Goal: Information Seeking & Learning: Learn about a topic

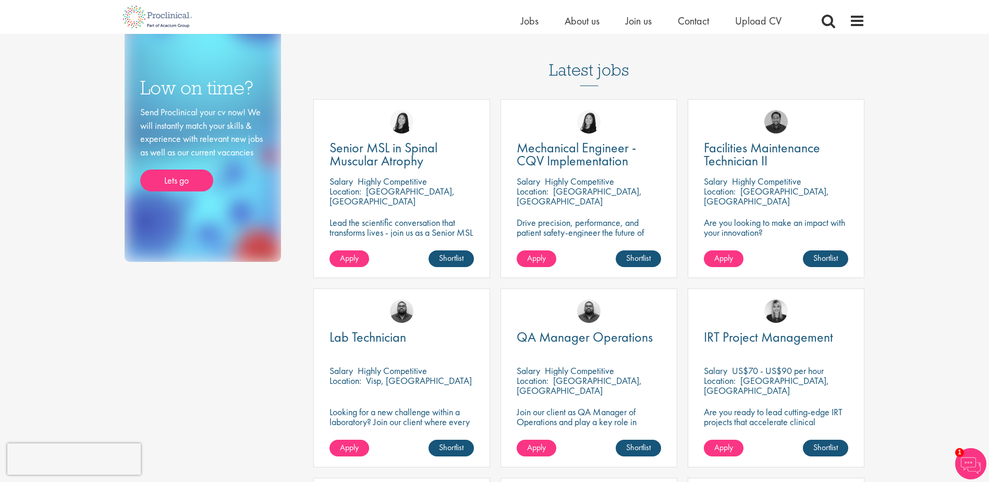
drag, startPoint x: 0, startPoint y: 0, endPoint x: 854, endPoint y: 150, distance: 867.0
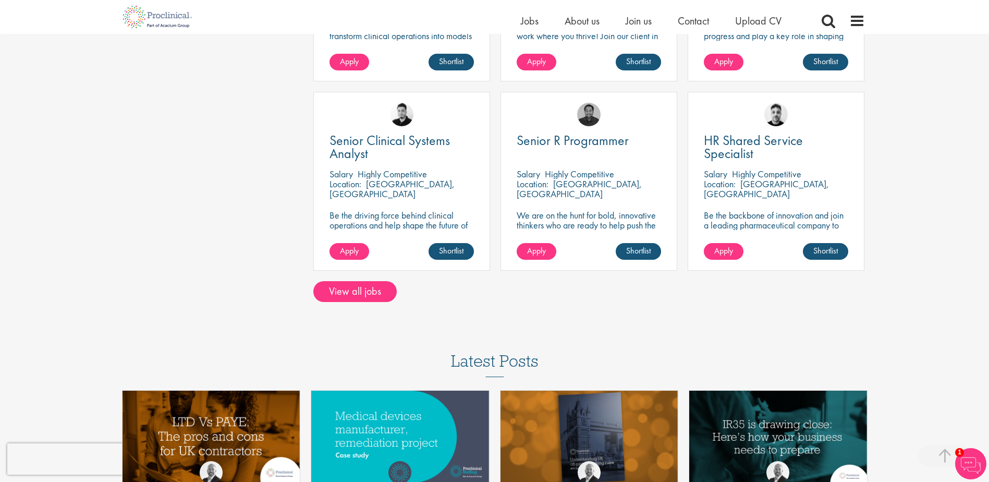
scroll to position [824, 0]
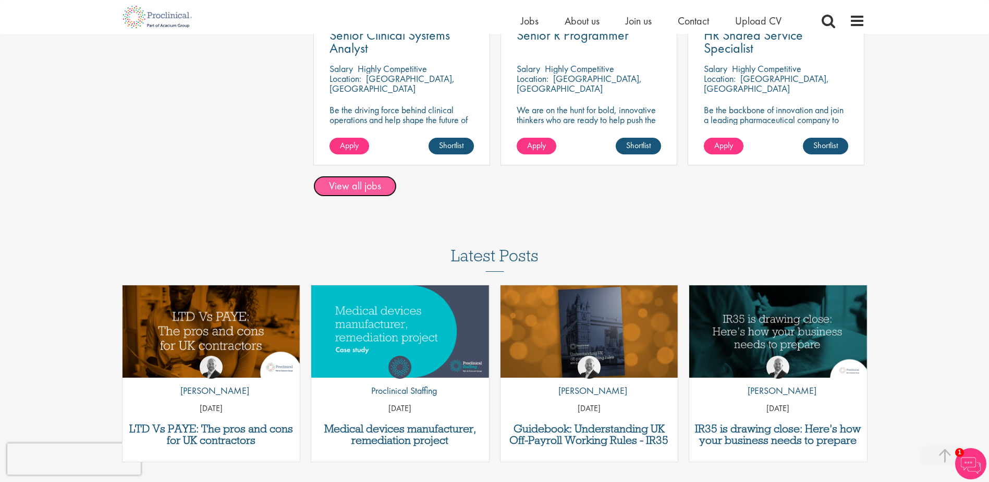
click at [360, 187] on link "View all jobs" at bounding box center [354, 186] width 83 height 21
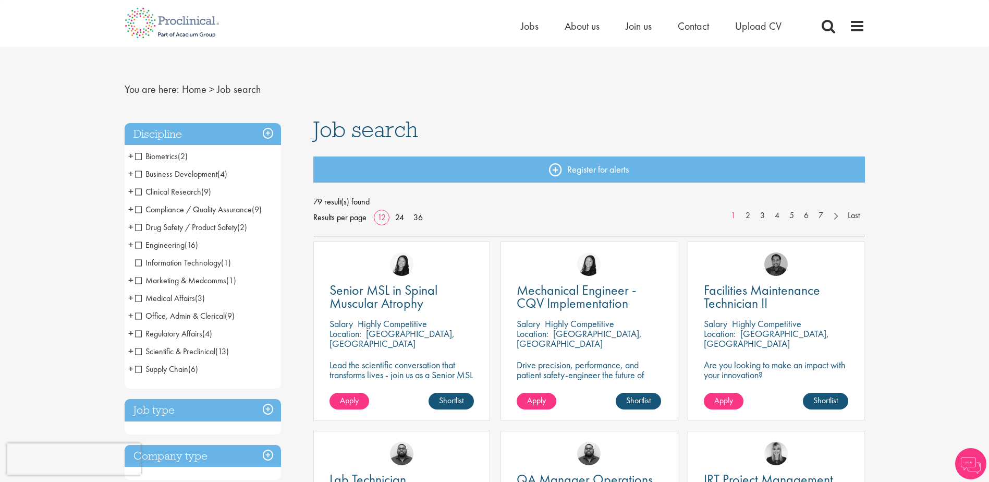
scroll to position [19, 0]
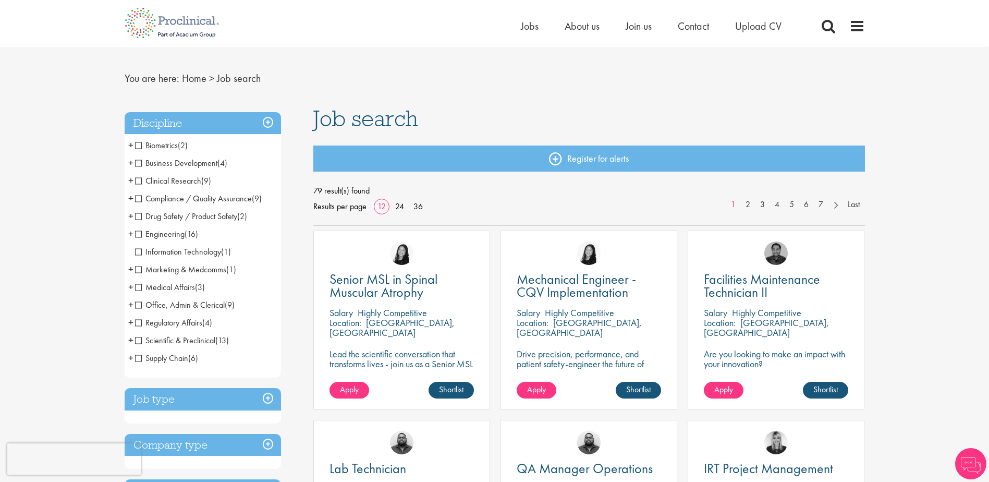
drag, startPoint x: 57, startPoint y: 137, endPoint x: 54, endPoint y: 156, distance: 19.5
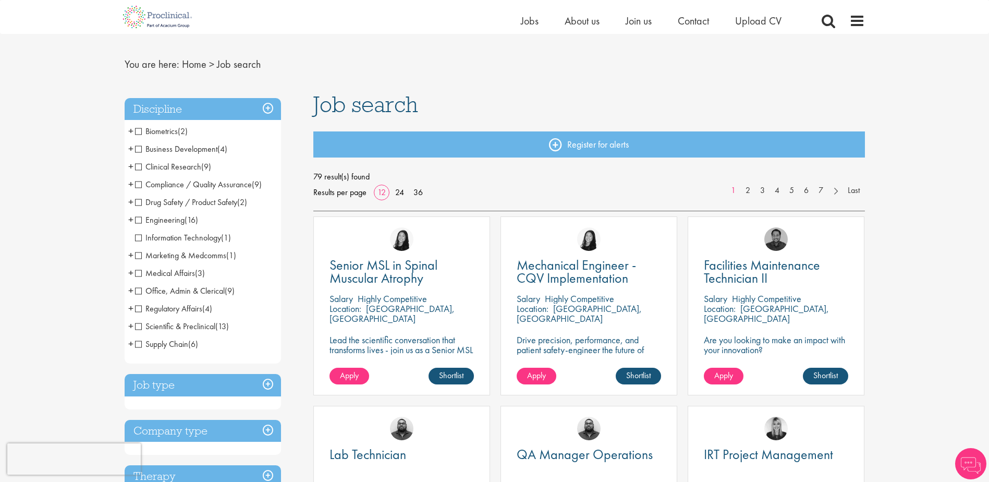
click at [213, 153] on span "Business Development" at bounding box center [176, 148] width 82 height 11
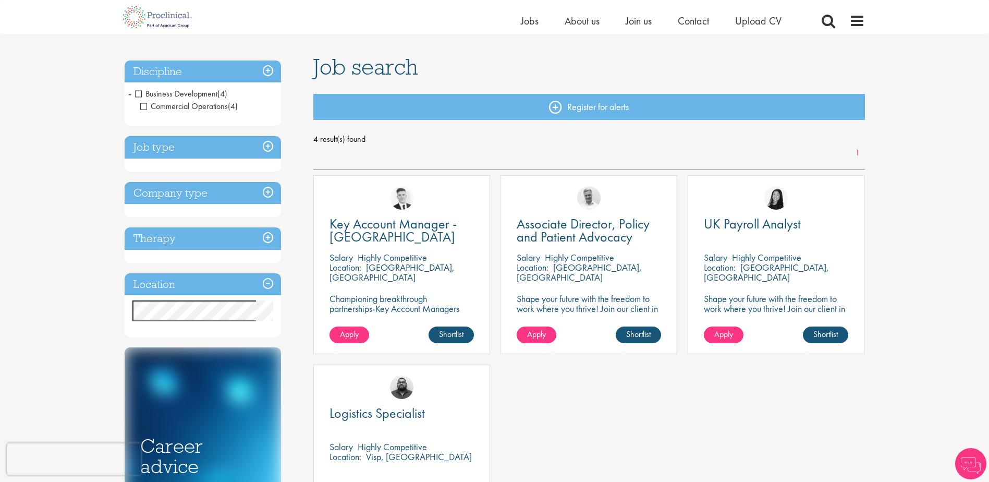
drag, startPoint x: 775, startPoint y: 126, endPoint x: 772, endPoint y: 151, distance: 25.7
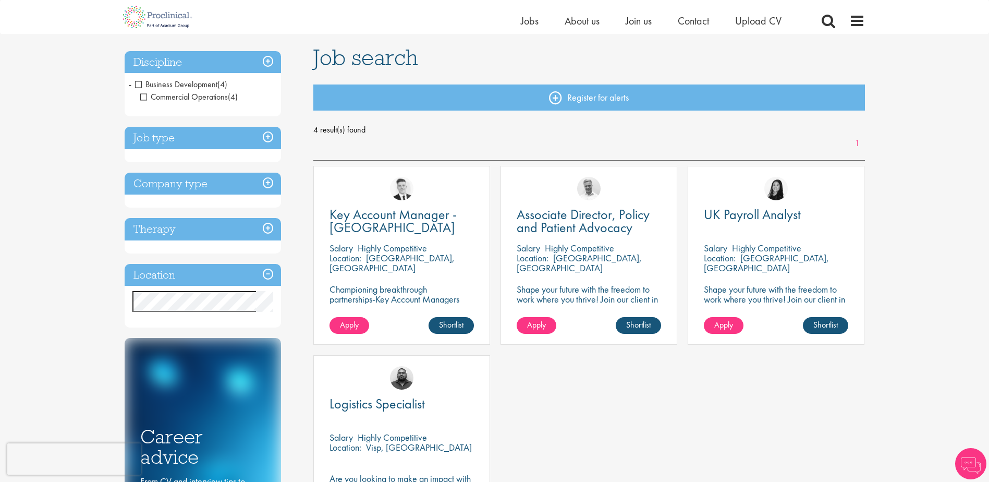
click at [140, 80] on span "Business Development" at bounding box center [176, 84] width 82 height 11
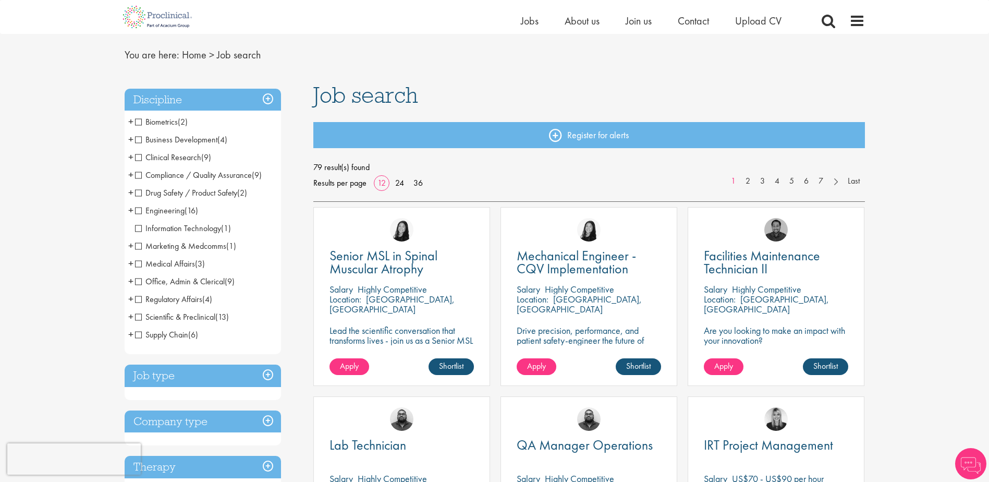
drag, startPoint x: 70, startPoint y: 153, endPoint x: 71, endPoint y: 168, distance: 15.7
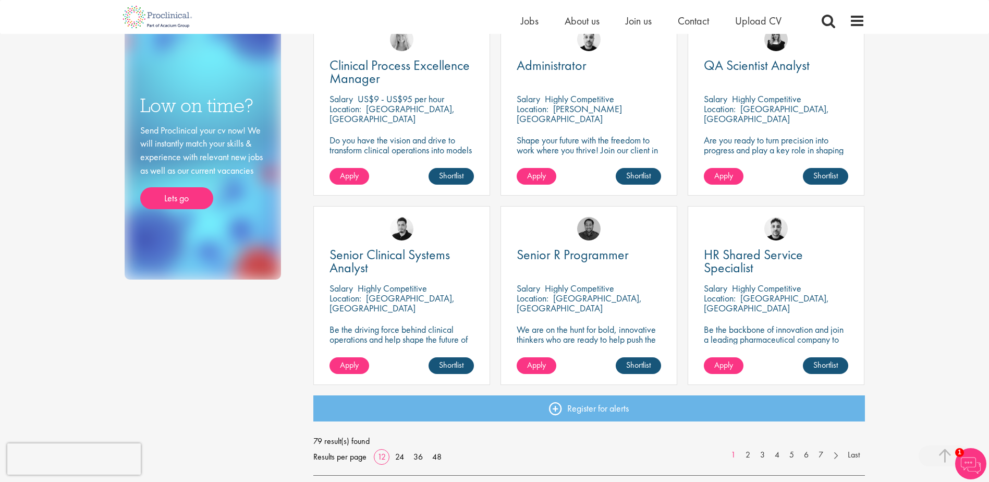
scroll to position [709, 0]
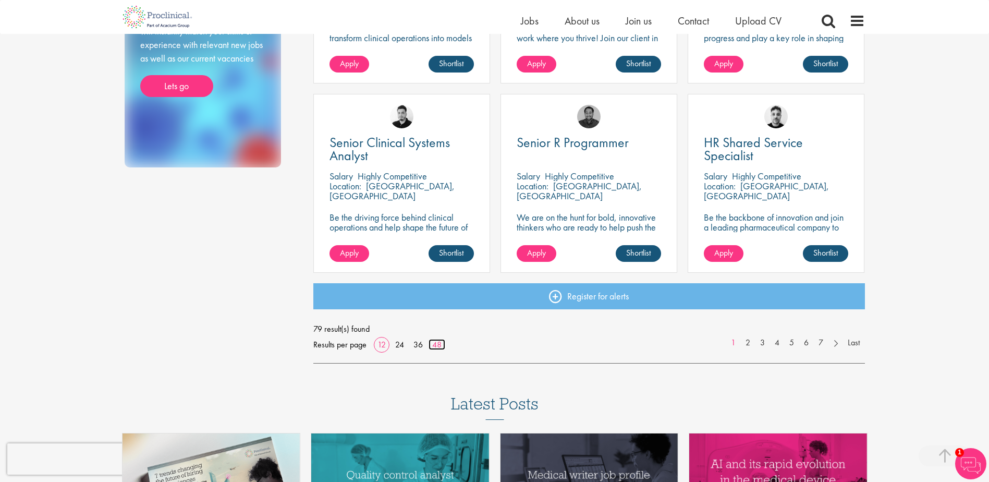
click at [436, 345] on link "48" at bounding box center [437, 344] width 17 height 11
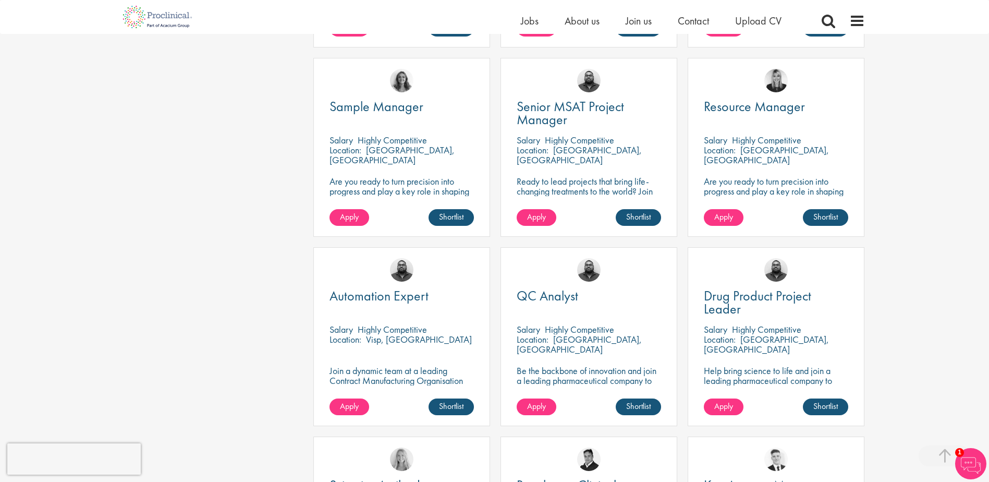
scroll to position [1251, 0]
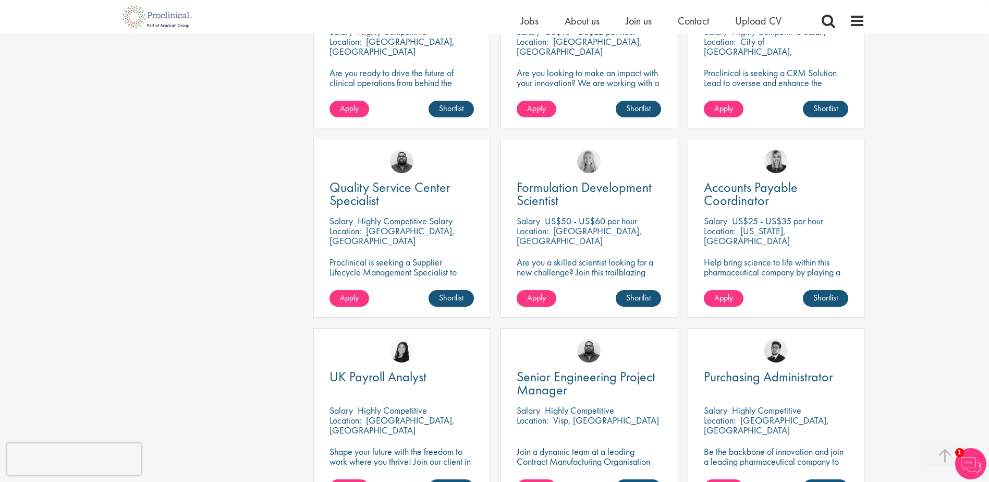
drag, startPoint x: 954, startPoint y: 159, endPoint x: 946, endPoint y: 193, distance: 34.9
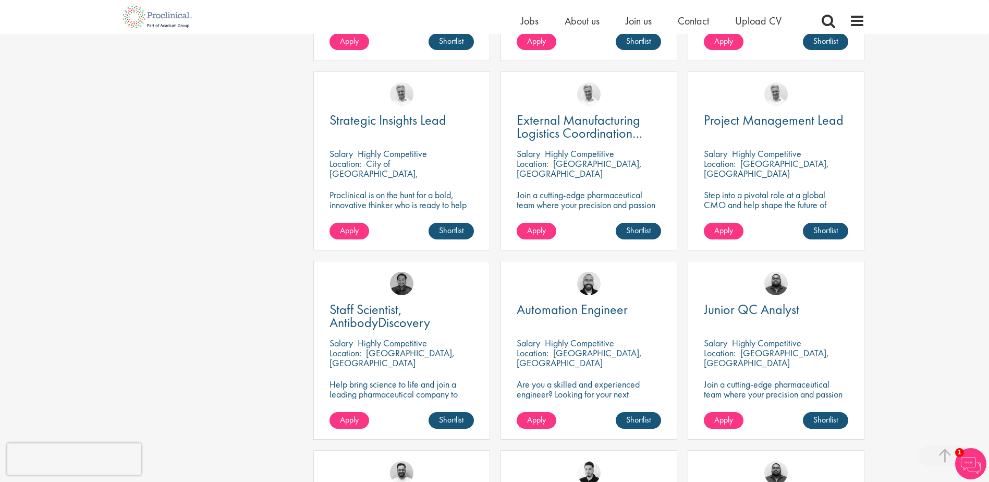
scroll to position [2629, 0]
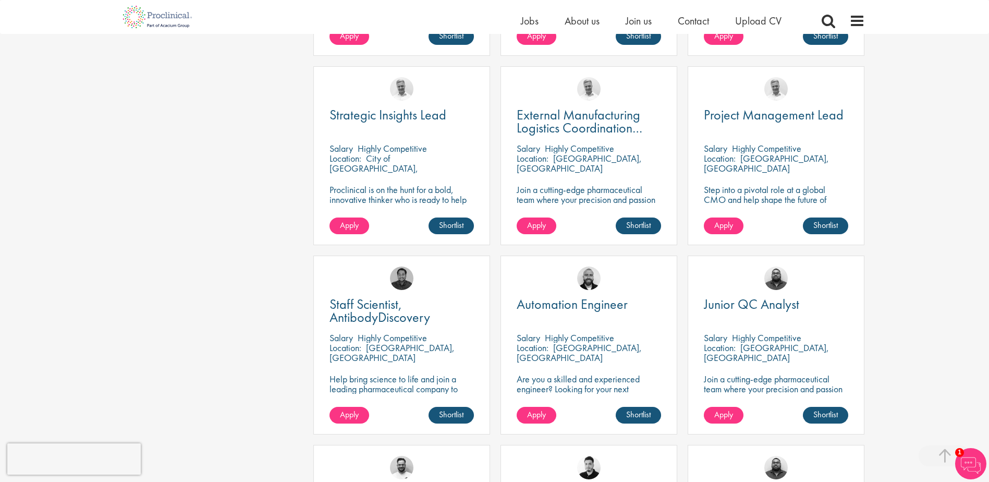
drag, startPoint x: 119, startPoint y: 125, endPoint x: 115, endPoint y: 140, distance: 15.6
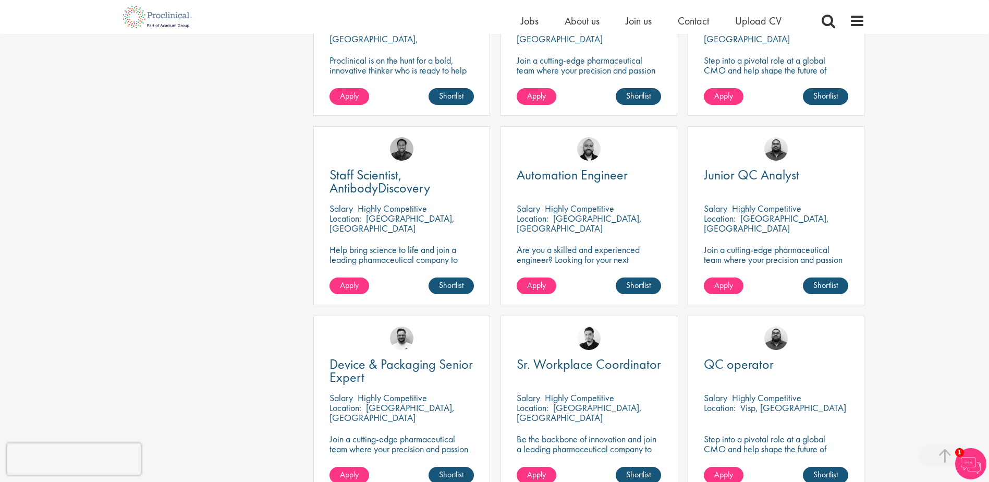
scroll to position [2786, 0]
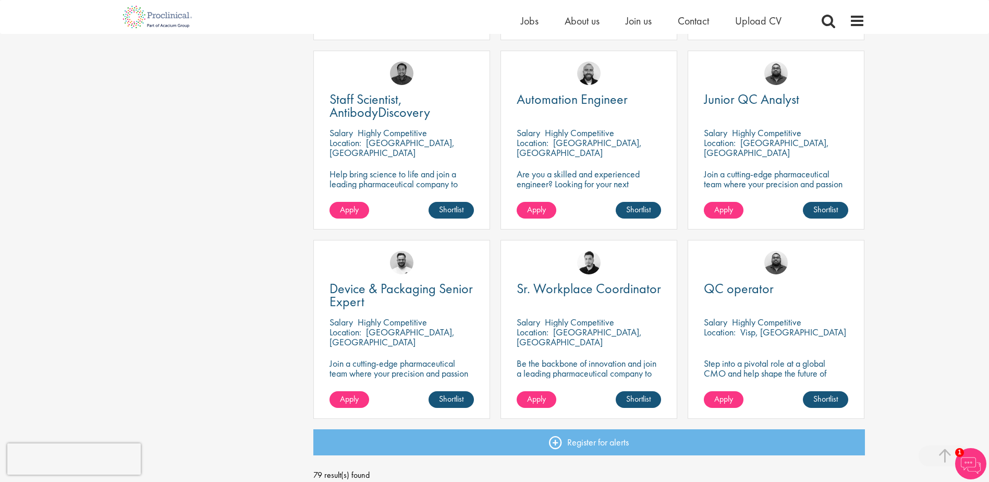
drag, startPoint x: 859, startPoint y: 182, endPoint x: 856, endPoint y: 214, distance: 32.0
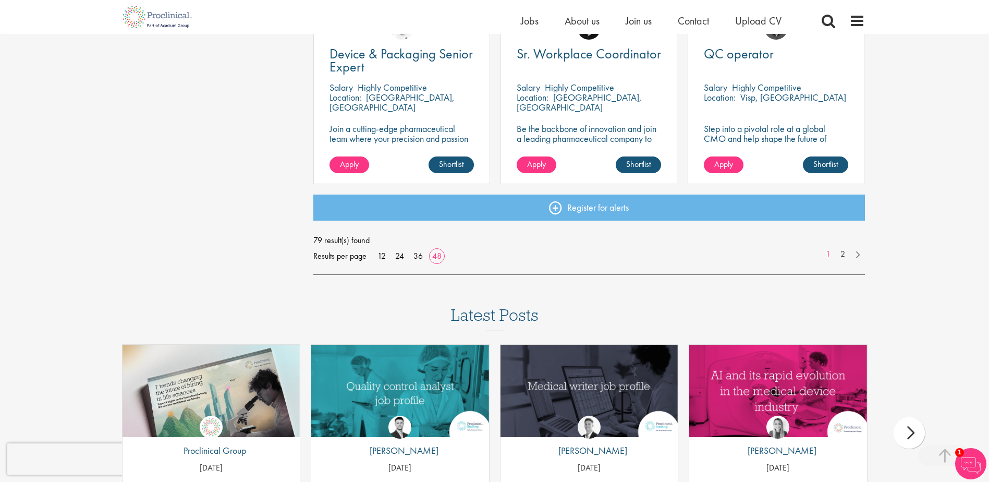
scroll to position [3097, 0]
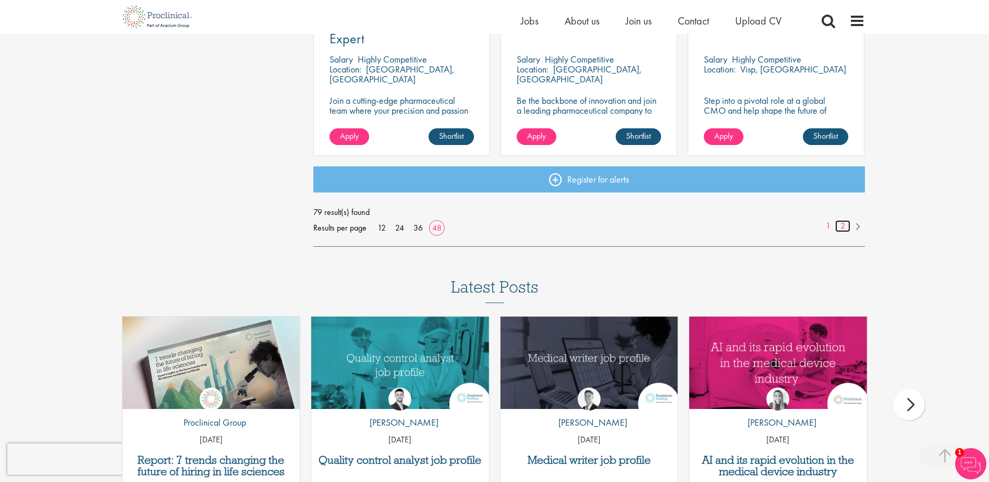
click at [840, 224] on link "2" at bounding box center [842, 226] width 15 height 12
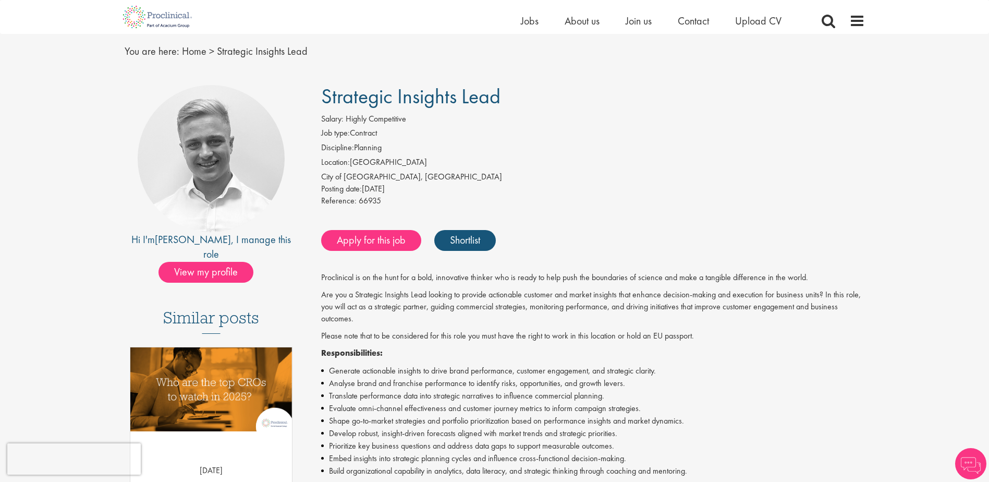
drag, startPoint x: 617, startPoint y: 110, endPoint x: 616, endPoint y: 125, distance: 15.2
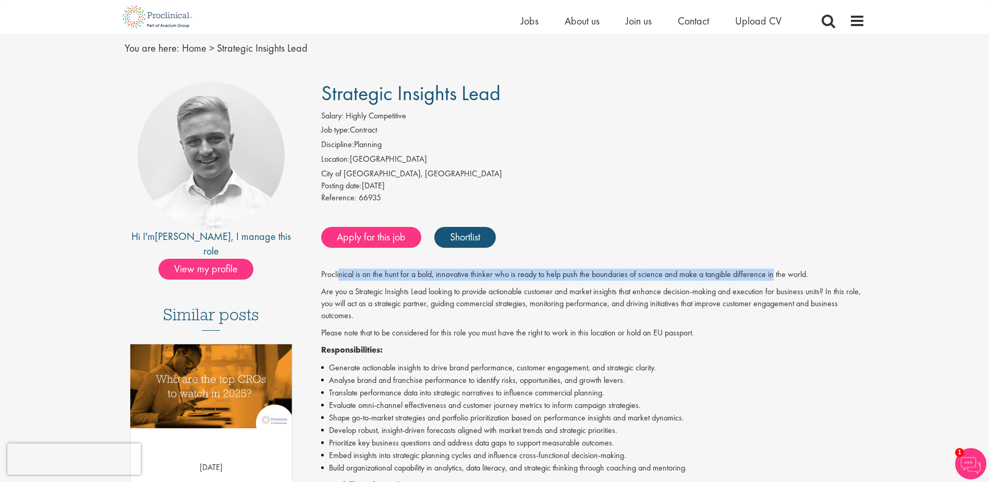
drag, startPoint x: 340, startPoint y: 273, endPoint x: 770, endPoint y: 265, distance: 429.7
click at [770, 265] on div "Strategic Insights Lead Salary: Highly Competitive Job type: Contract Disciplin…" at bounding box center [589, 477] width 567 height 791
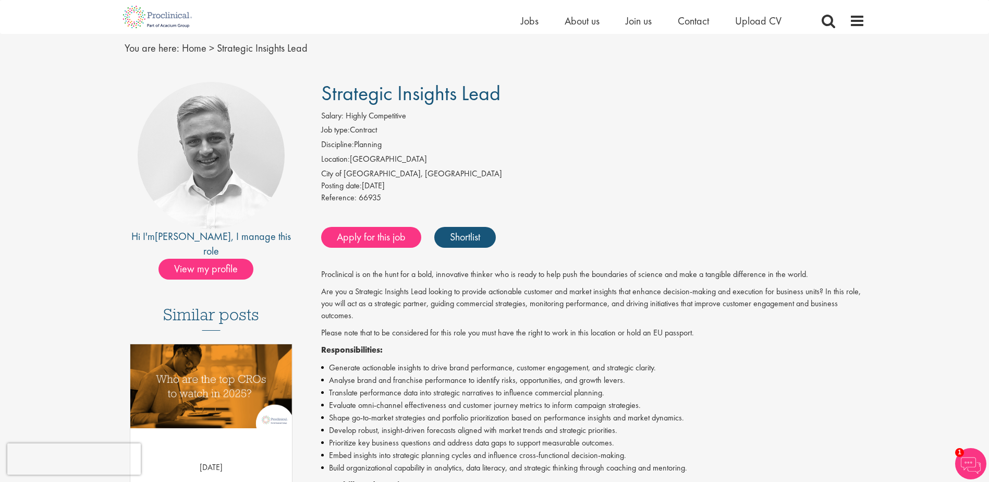
click at [654, 212] on div "Strategic Insights Lead Salary: Highly Competitive Job type: Contract Disciplin…" at bounding box center [589, 477] width 567 height 791
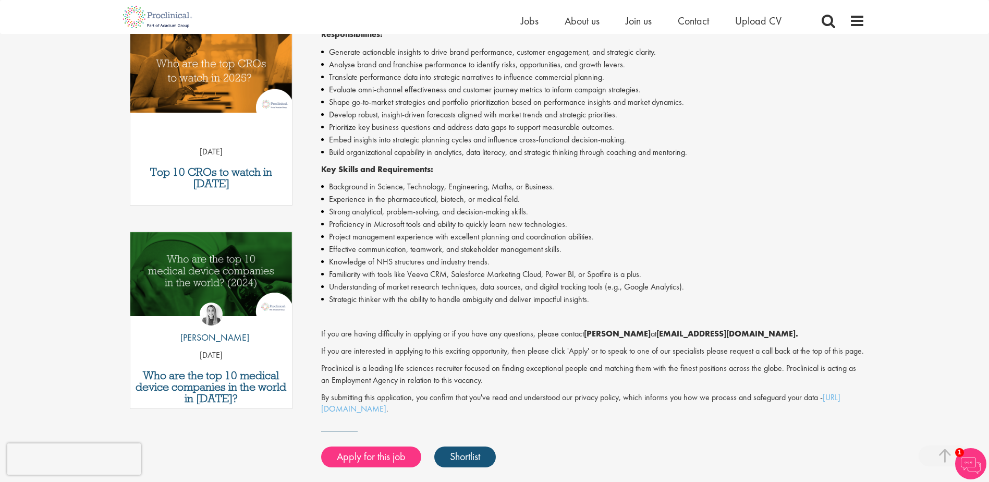
drag, startPoint x: 667, startPoint y: 167, endPoint x: 662, endPoint y: 189, distance: 21.9
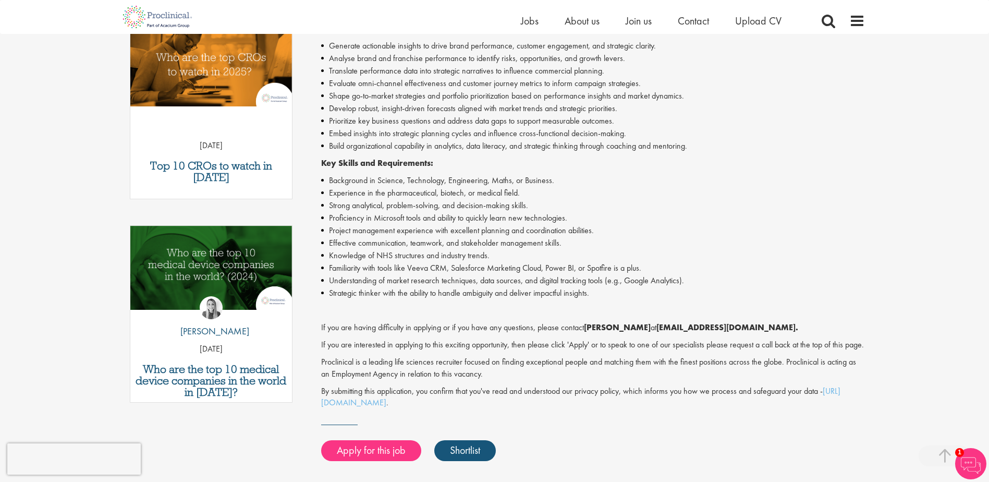
scroll to position [44, 0]
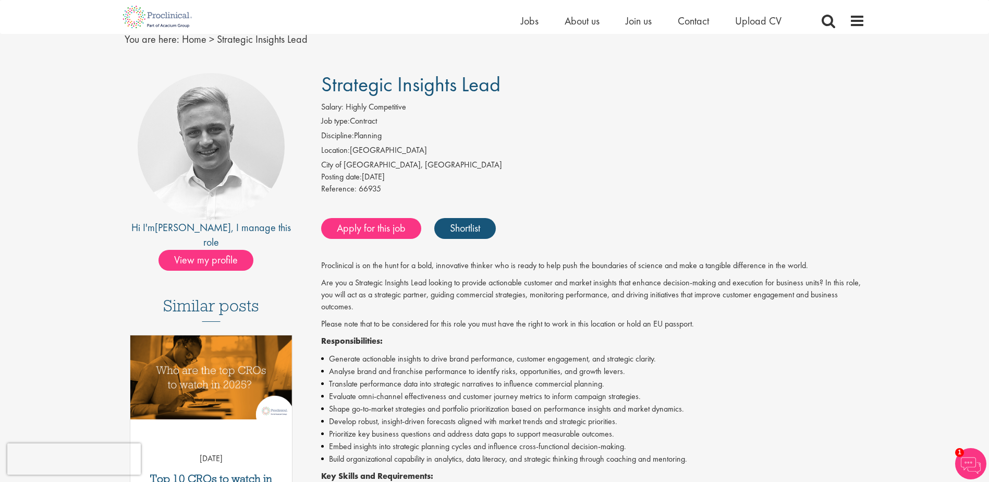
drag, startPoint x: 391, startPoint y: 133, endPoint x: 350, endPoint y: 120, distance: 42.2
click at [350, 120] on ol "Job type: Contract Discipline: Planning Location: [GEOGRAPHIC_DATA]" at bounding box center [593, 137] width 544 height 44
drag, startPoint x: 350, startPoint y: 120, endPoint x: 361, endPoint y: 123, distance: 11.1
click at [361, 123] on li "Job type: Contract" at bounding box center [593, 122] width 544 height 15
click at [423, 116] on li "Job type: Contract" at bounding box center [593, 122] width 544 height 15
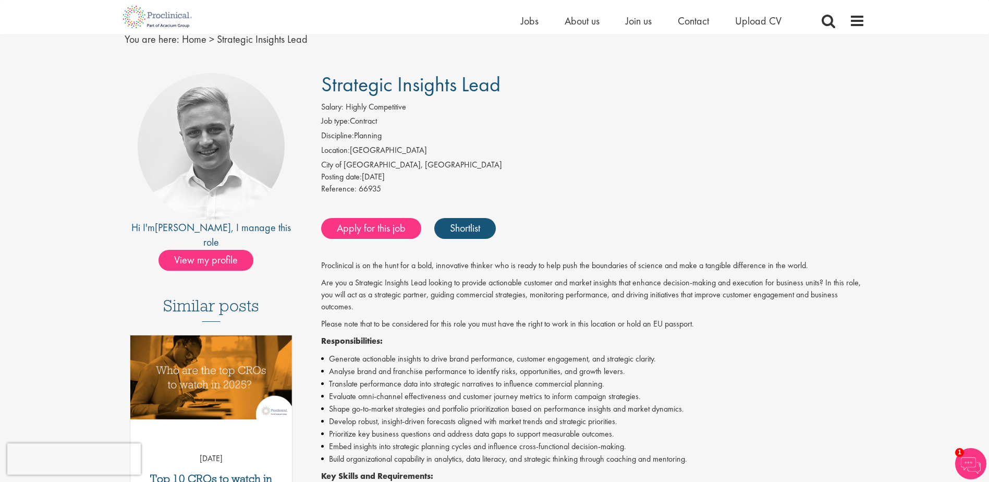
drag, startPoint x: 513, startPoint y: 84, endPoint x: 326, endPoint y: 92, distance: 186.3
click at [326, 92] on h1 "Strategic Insights Lead" at bounding box center [593, 84] width 544 height 23
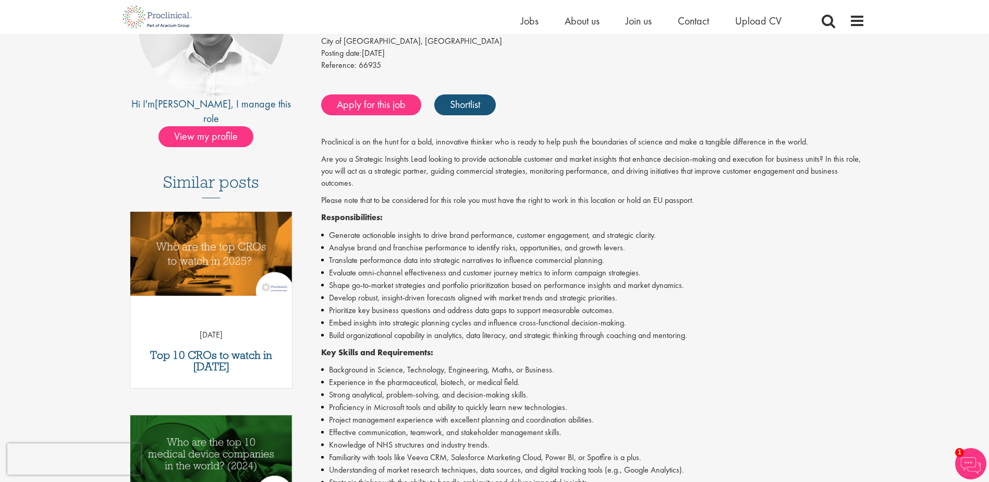
scroll to position [252, 0]
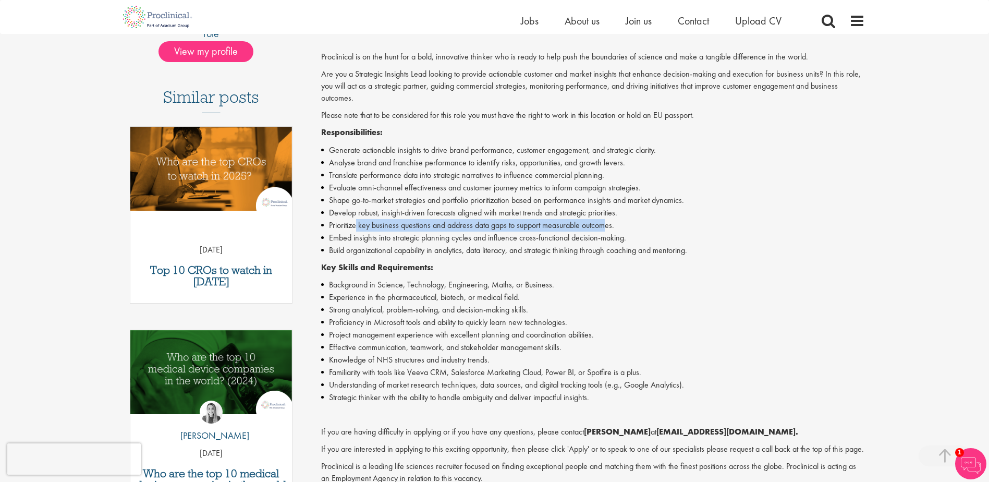
drag, startPoint x: 406, startPoint y: 227, endPoint x: 607, endPoint y: 229, distance: 201.3
click at [607, 229] on li "Prioritize key business questions and address data gaps to support measurable o…" at bounding box center [593, 225] width 544 height 13
drag, startPoint x: 611, startPoint y: 200, endPoint x: 608, endPoint y: 185, distance: 15.8
click at [611, 200] on li "Shape go-to-market strategies and portfolio prioritization based on performance…" at bounding box center [593, 200] width 544 height 13
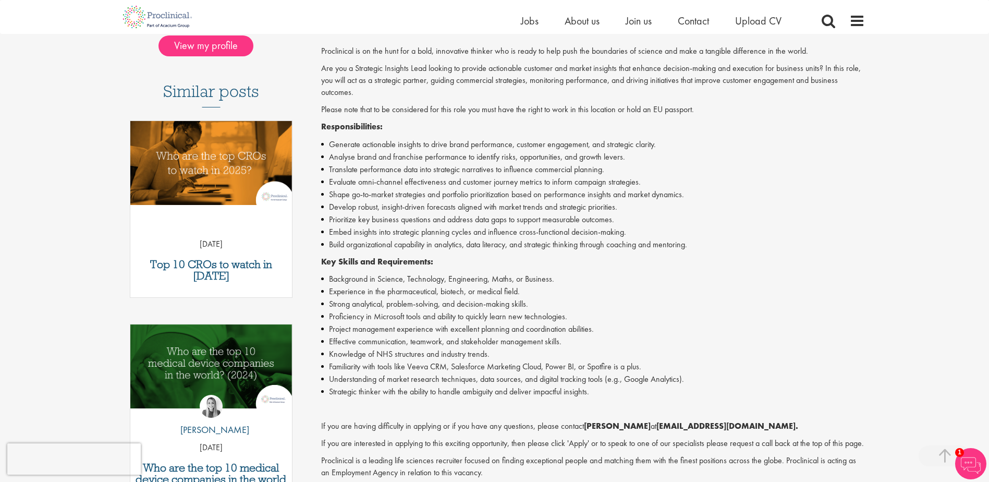
drag, startPoint x: 608, startPoint y: 174, endPoint x: 607, endPoint y: 185, distance: 11.5
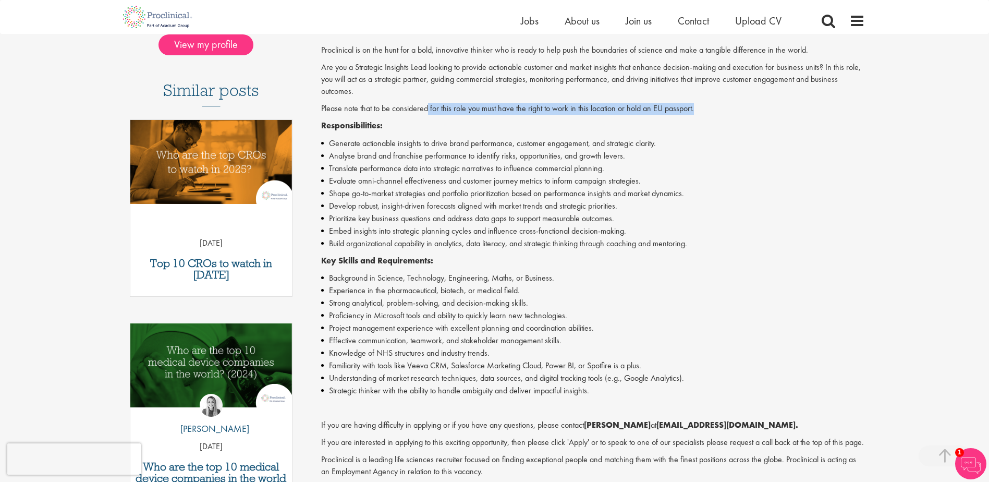
drag, startPoint x: 427, startPoint y: 97, endPoint x: 715, endPoint y: 108, distance: 288.0
click at [715, 108] on div "Proclinical is on the [PERSON_NAME] for a bold, innovative thinker who is ready…" at bounding box center [593, 275] width 544 height 462
click at [715, 108] on p "Please note that to be considered for this role you must have the right to work…" at bounding box center [593, 109] width 544 height 12
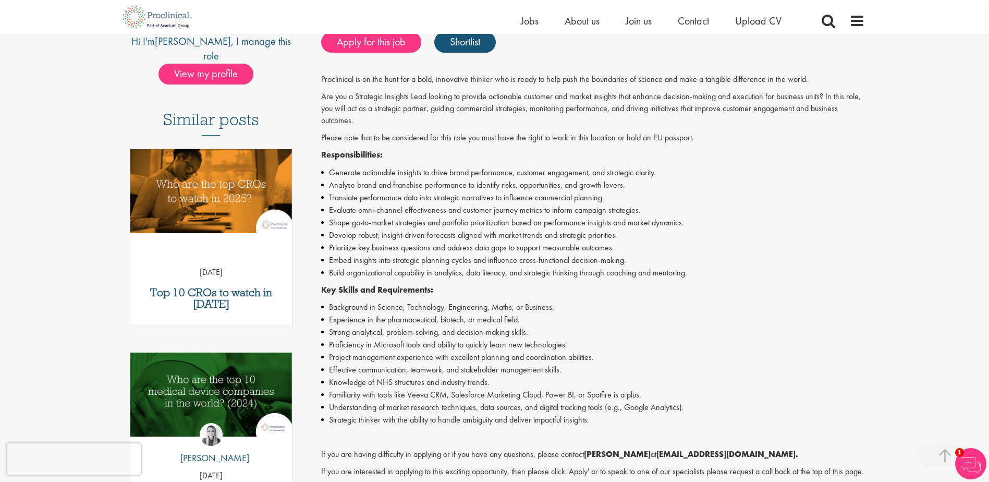
scroll to position [207, 0]
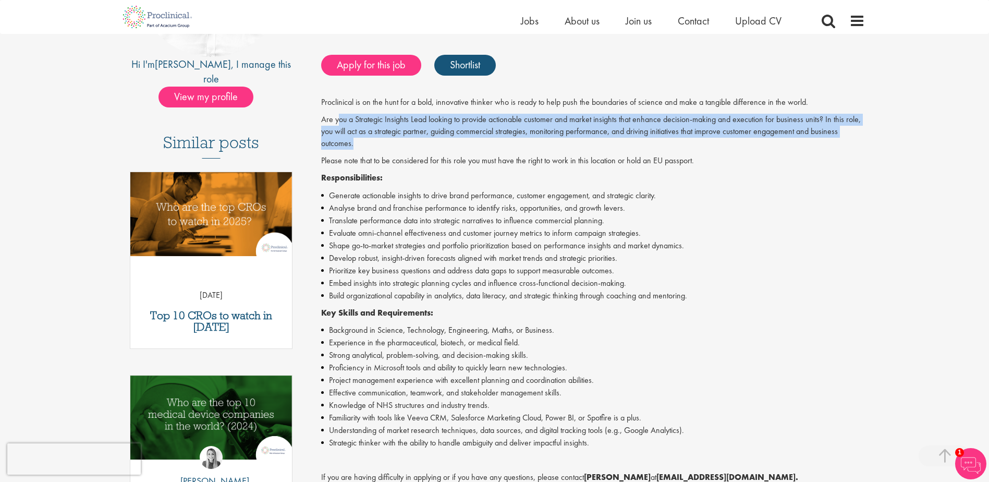
drag, startPoint x: 356, startPoint y: 128, endPoint x: 338, endPoint y: 115, distance: 21.7
click at [338, 115] on p "Are you a Strategic Insights Lead looking to provide actionable customer and ma…" at bounding box center [593, 132] width 544 height 36
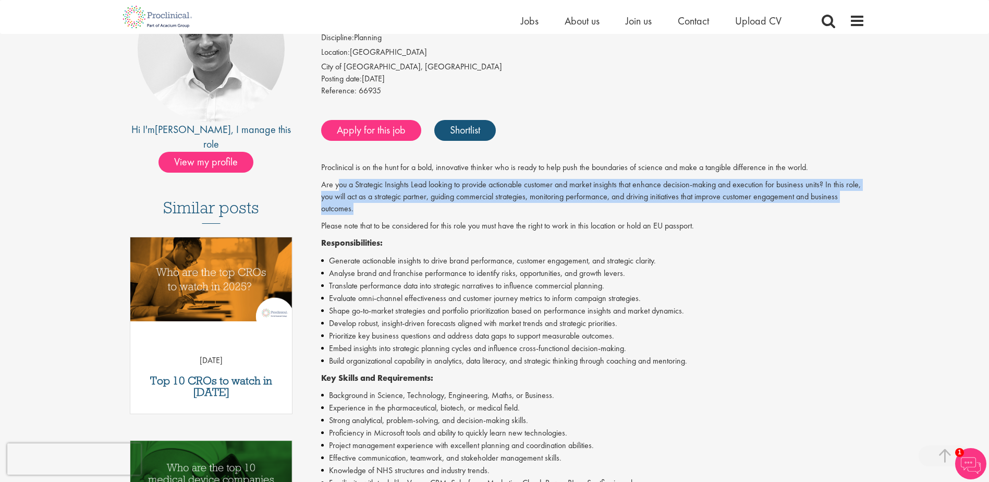
scroll to position [0, 0]
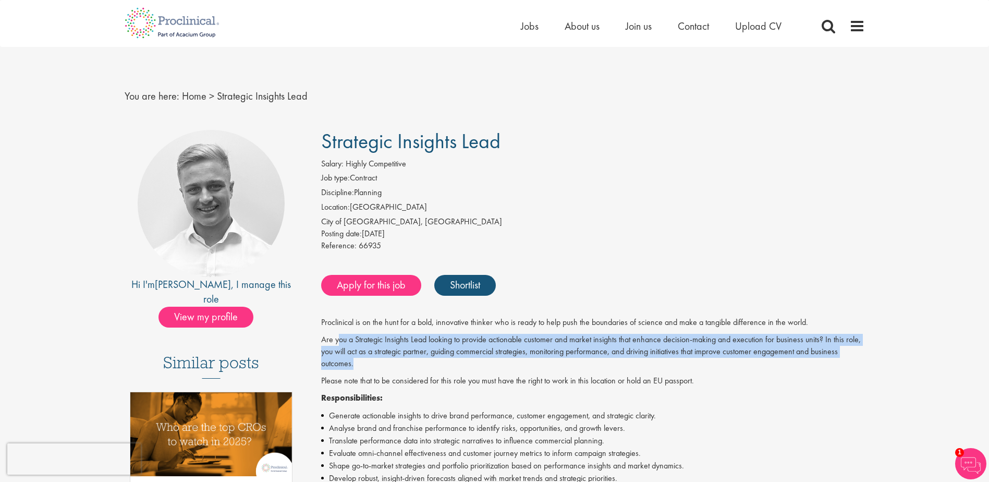
drag, startPoint x: 548, startPoint y: 134, endPoint x: 372, endPoint y: 137, distance: 176.8
click at [369, 138] on h1 "Strategic Insights Lead" at bounding box center [593, 141] width 544 height 23
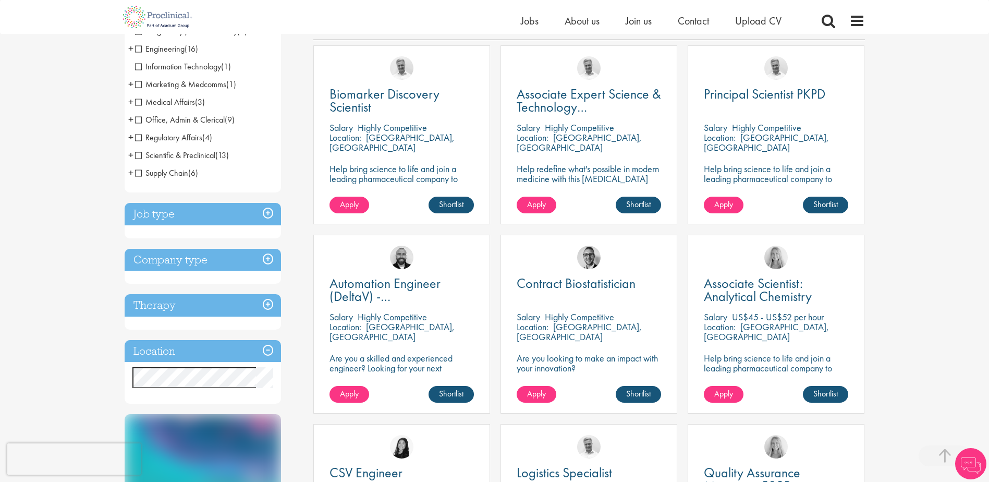
drag, startPoint x: 598, startPoint y: 137, endPoint x: 592, endPoint y: 156, distance: 20.5
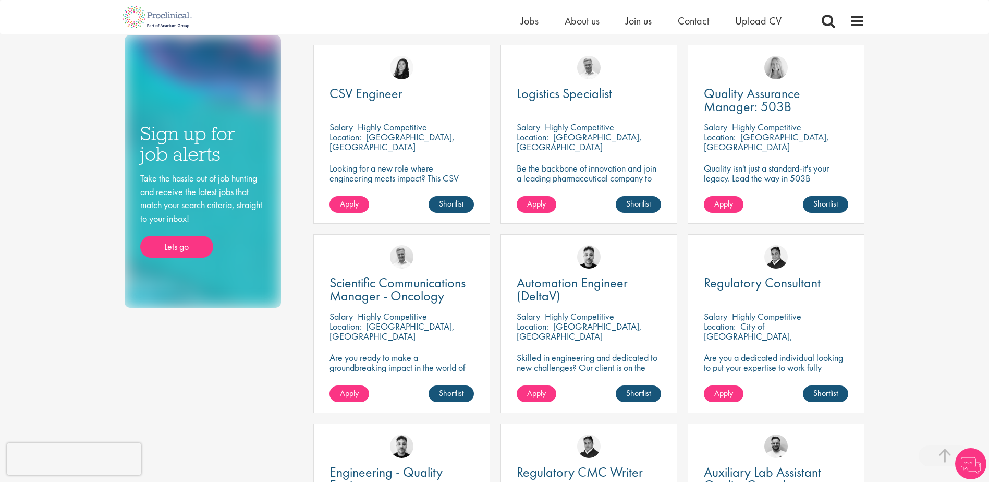
scroll to position [576, 0]
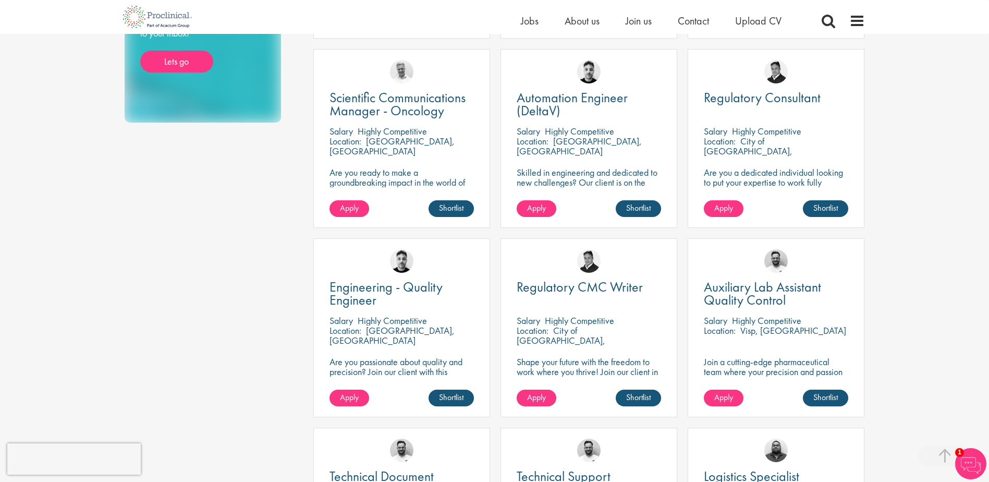
drag, startPoint x: 901, startPoint y: 104, endPoint x: 901, endPoint y: 127, distance: 23.5
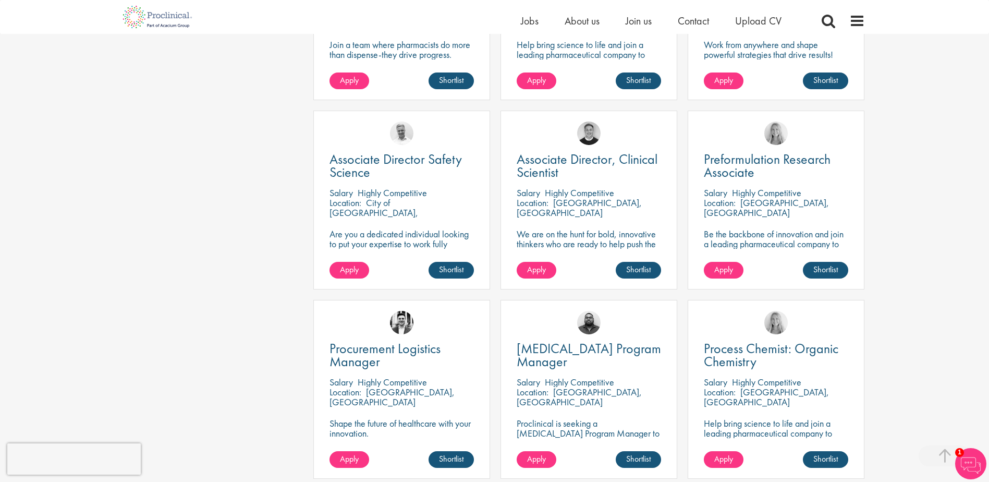
drag, startPoint x: 901, startPoint y: 143, endPoint x: 899, endPoint y: 167, distance: 24.1
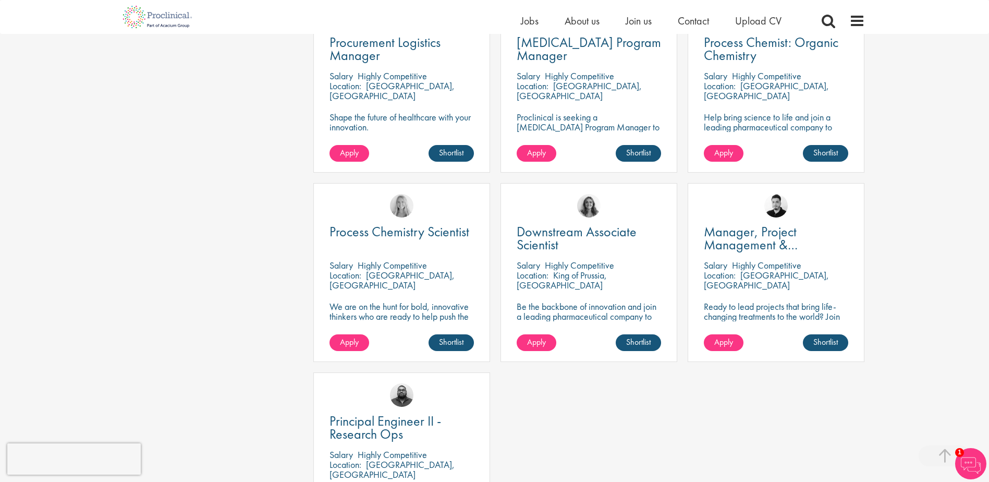
drag, startPoint x: 139, startPoint y: 106, endPoint x: 140, endPoint y: 142, distance: 36.5
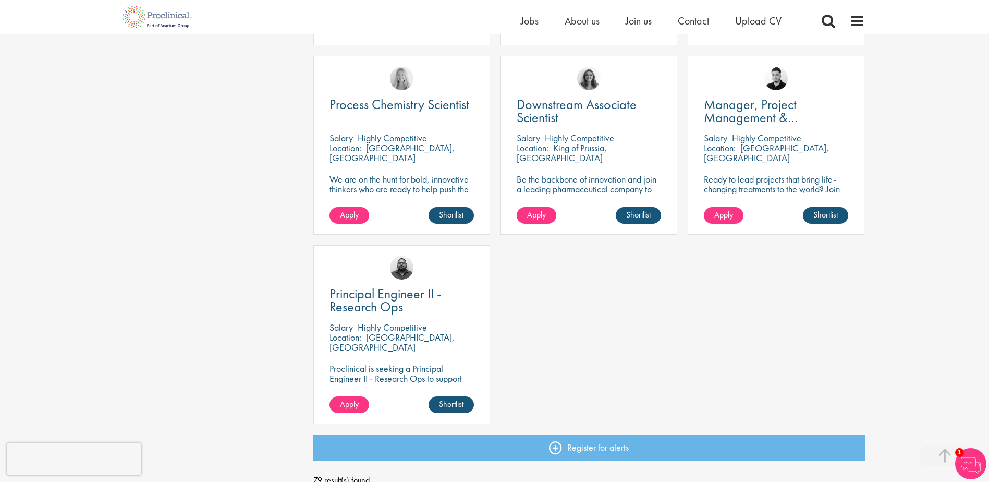
scroll to position [1884, 0]
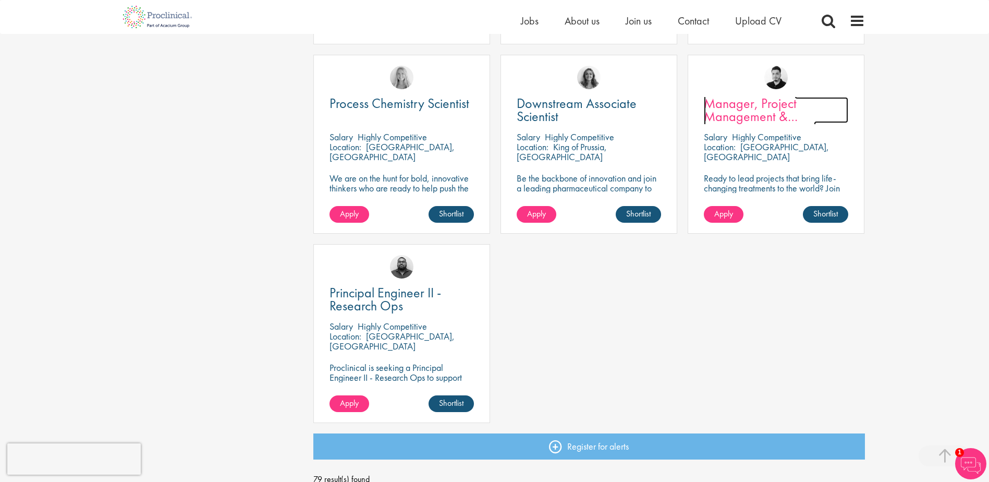
click at [760, 101] on span "Manager, Project Management & Operational Delivery" at bounding box center [760, 116] width 112 height 44
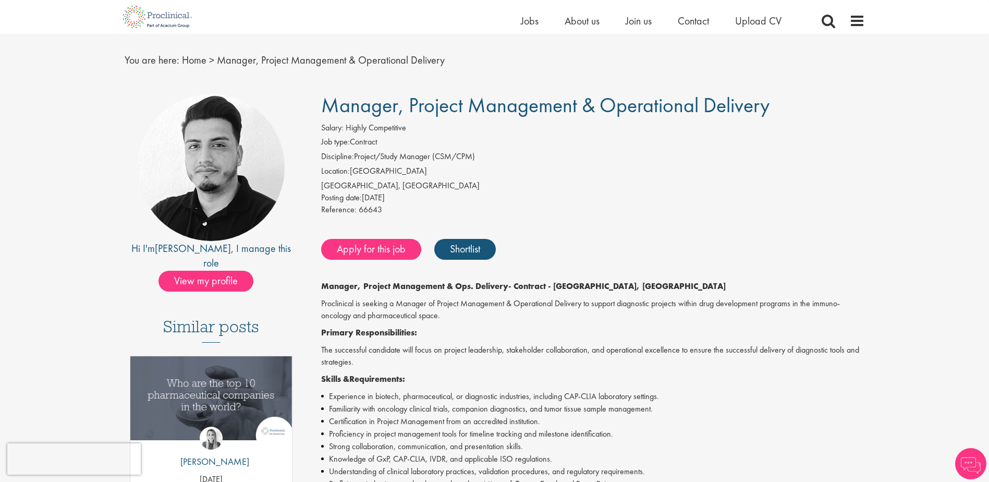
scroll to position [26, 0]
